Goal: Task Accomplishment & Management: Complete application form

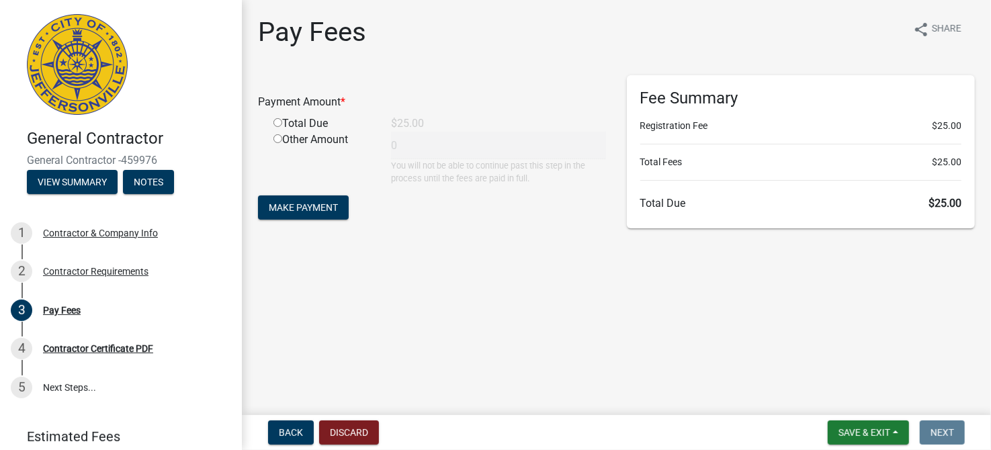
click at [274, 121] on input "radio" at bounding box center [277, 122] width 9 height 9
radio input "true"
type input "25"
click at [300, 203] on span "Make Payment" at bounding box center [303, 207] width 69 height 11
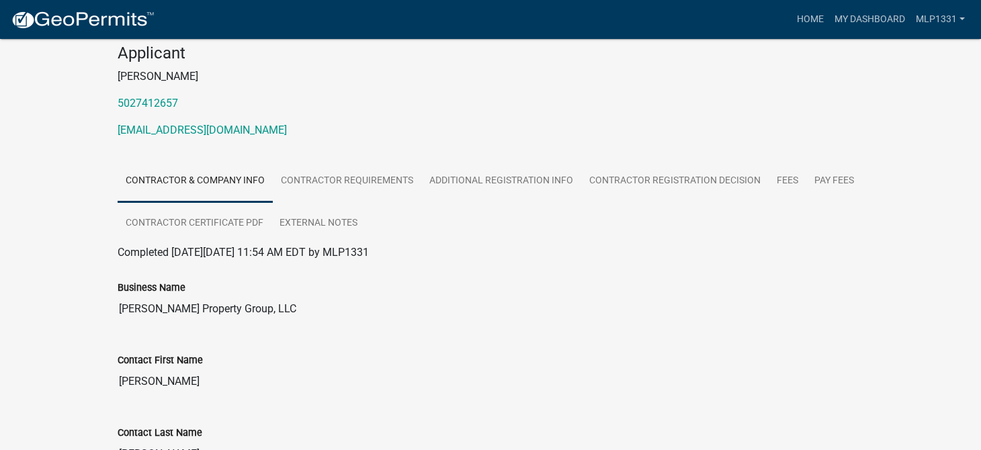
scroll to position [66, 0]
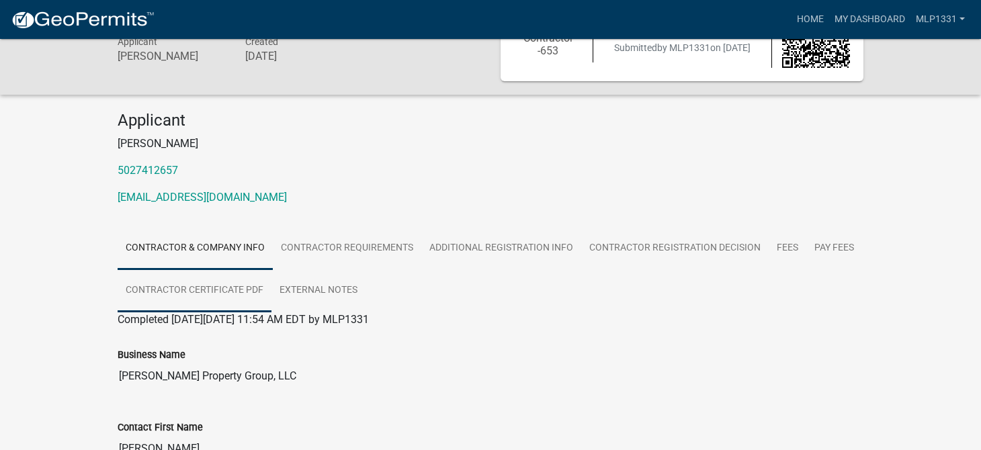
click at [233, 285] on link "Contractor Certificate PDF" at bounding box center [195, 290] width 154 height 43
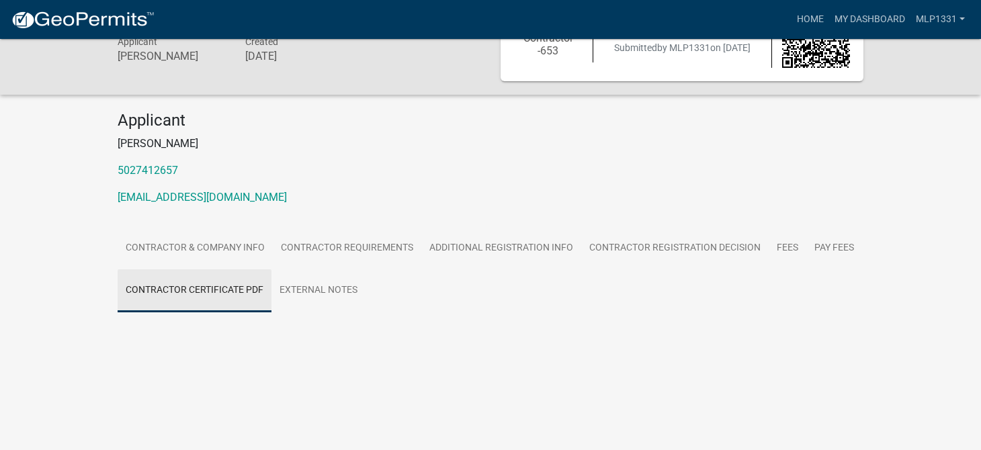
scroll to position [39, 0]
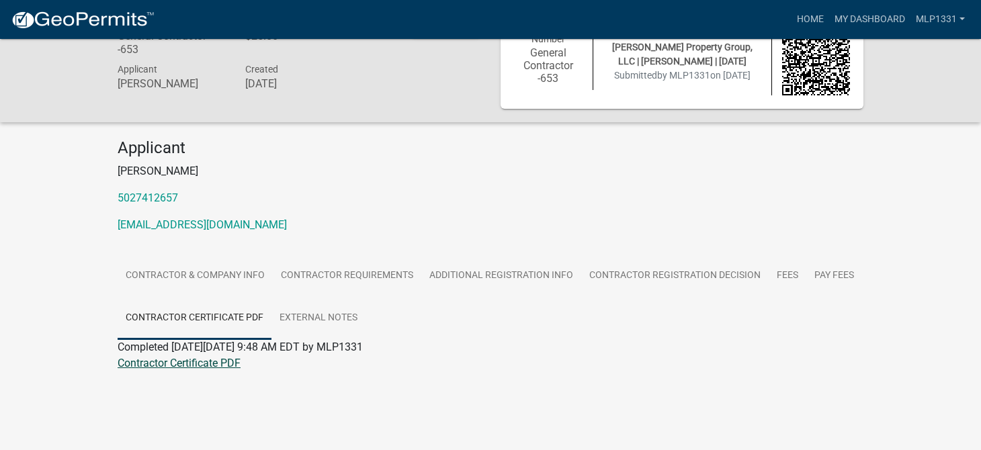
click at [183, 365] on link "Contractor Certificate PDF" at bounding box center [179, 363] width 123 height 13
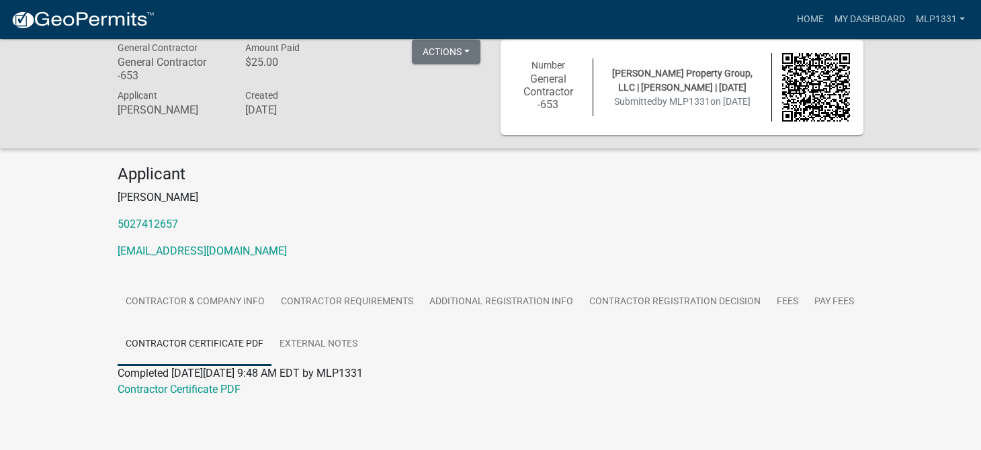
scroll to position [0, 0]
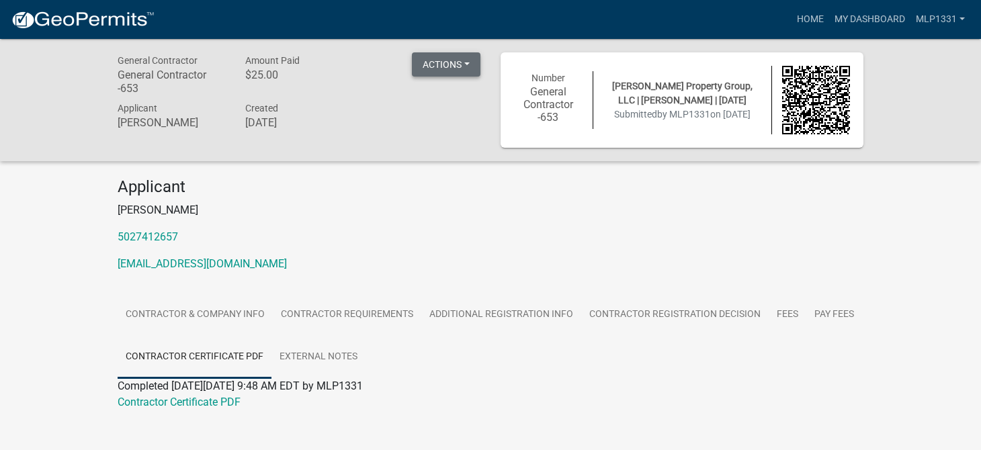
click at [465, 66] on button "Actions" at bounding box center [446, 64] width 69 height 24
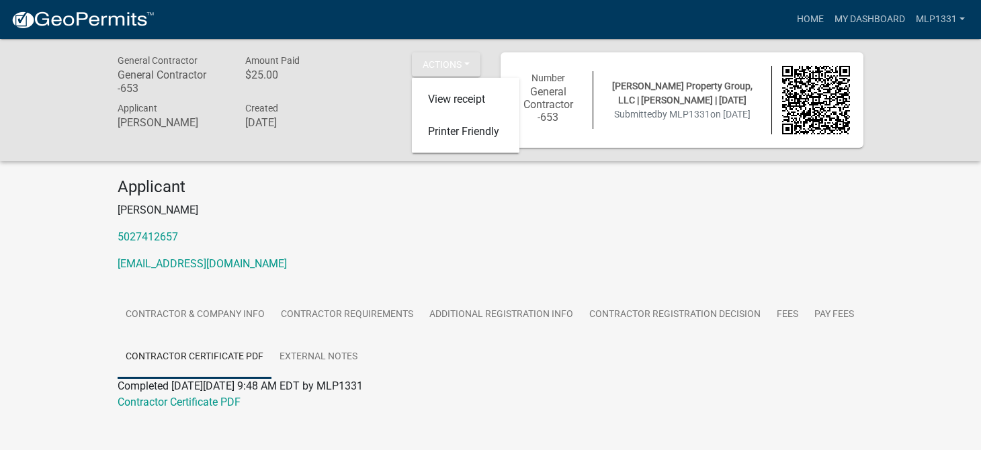
click at [369, 85] on div "Actions View receipt Printer Friendly" at bounding box center [427, 75] width 128 height 47
